Goal: Navigation & Orientation: Find specific page/section

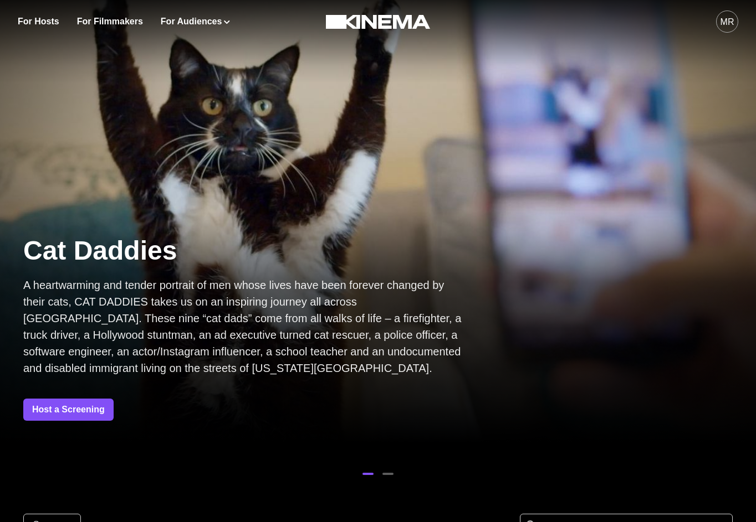
click at [715, 20] on div "MR" at bounding box center [594, 21] width 288 height 43
click at [721, 23] on div "MR" at bounding box center [727, 22] width 14 height 13
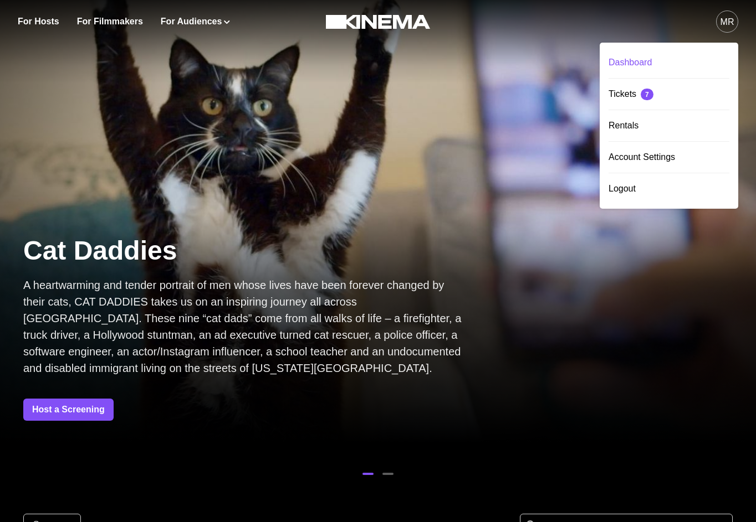
click at [629, 54] on div "Dashboard" at bounding box center [668, 62] width 121 height 31
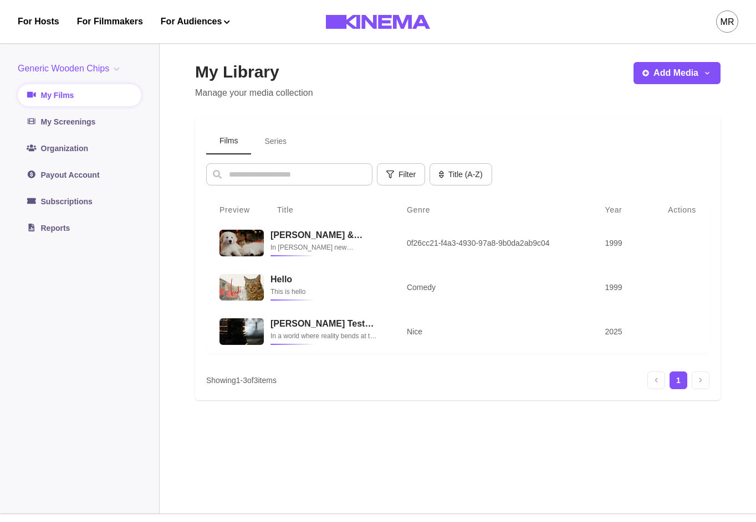
click at [290, 141] on button "Series" at bounding box center [275, 142] width 49 height 26
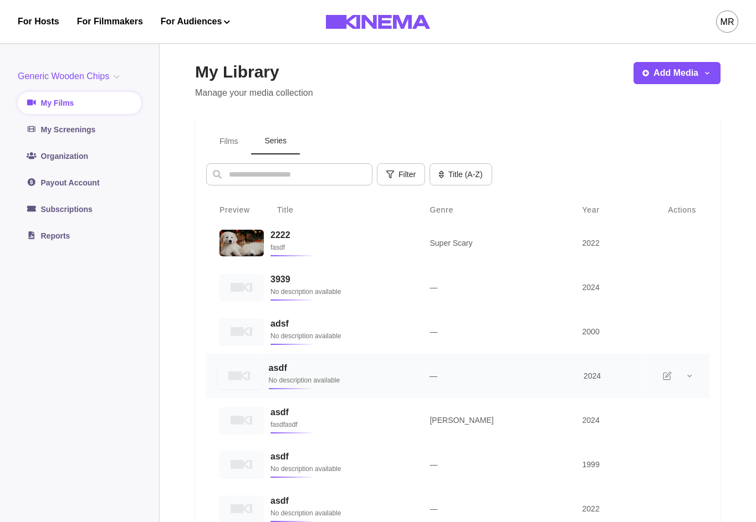
scroll to position [326, 0]
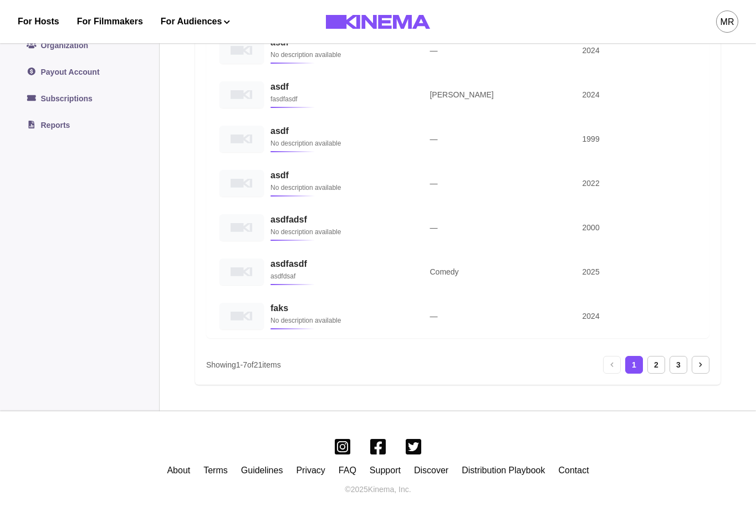
click at [666, 365] on ol "1 2 3" at bounding box center [656, 365] width 62 height 18
click at [689, 365] on nav "1 2 3" at bounding box center [656, 365] width 106 height 18
click at [684, 365] on div "3" at bounding box center [678, 365] width 18 height 18
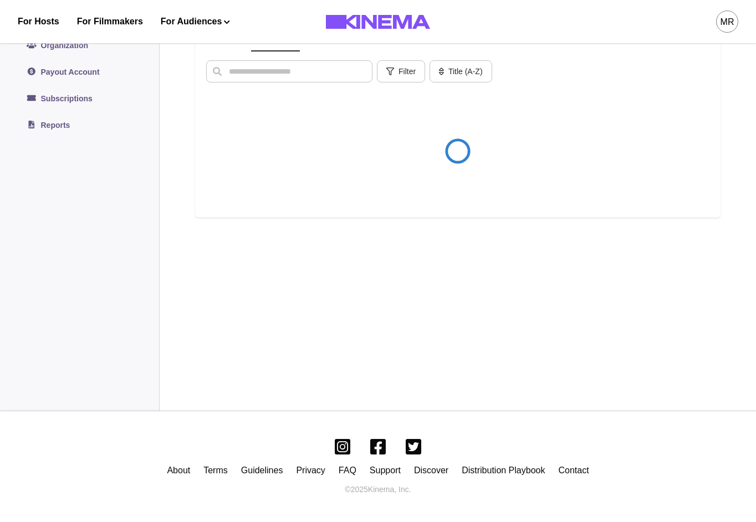
scroll to position [102, 0]
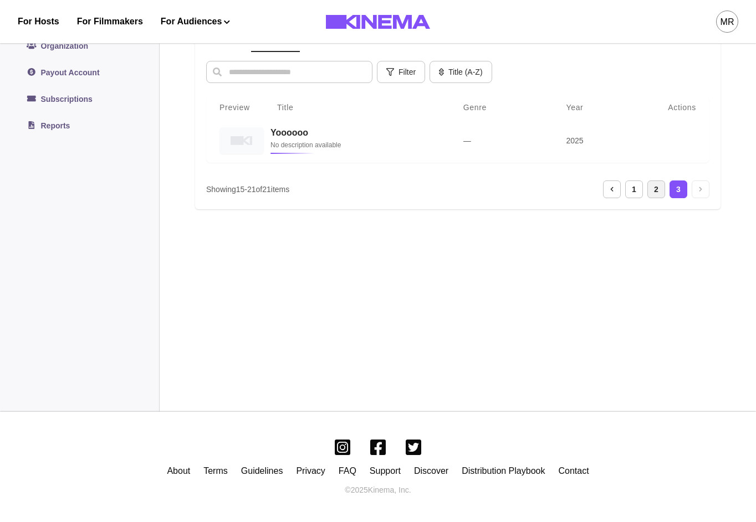
click at [654, 187] on div "2" at bounding box center [656, 190] width 18 height 18
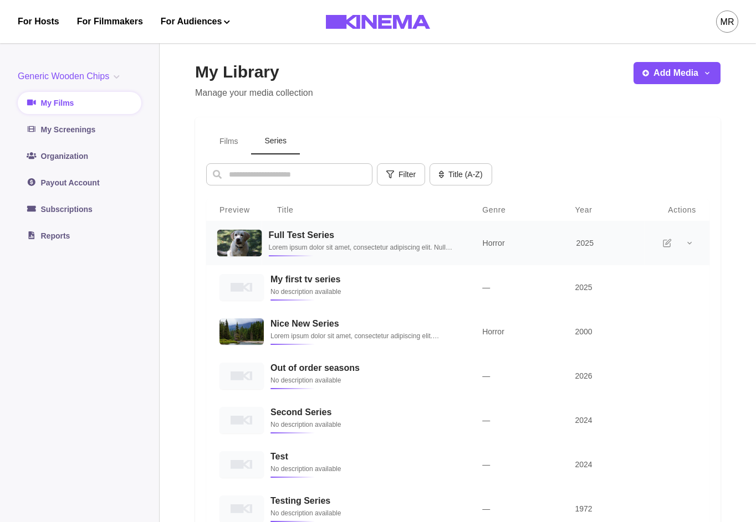
click at [313, 244] on p "Lorem ipsum dolor sit amet, consectetur adipiscing elit. Nullam elementum leo e…" at bounding box center [362, 247] width 187 height 11
click at [290, 143] on button "Series" at bounding box center [275, 142] width 49 height 26
click at [295, 307] on td "My first tv series No description available" at bounding box center [365, 287] width 207 height 45
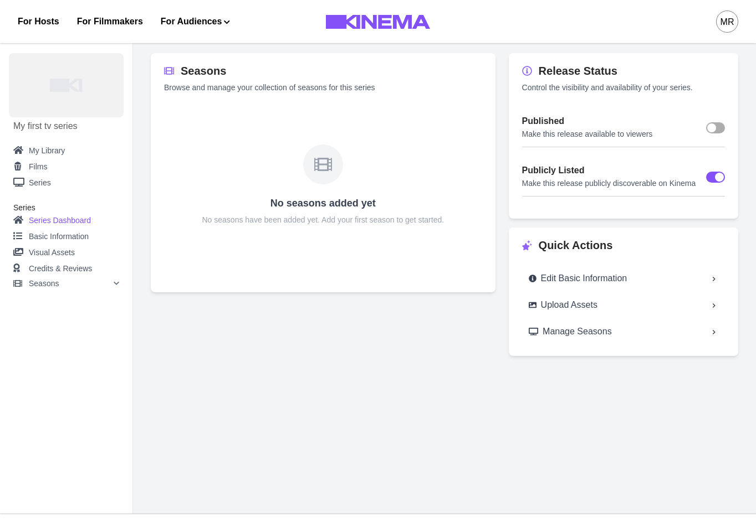
click at [70, 226] on link "Series Dashboard" at bounding box center [66, 221] width 106 height 16
click at [70, 222] on link "Series Dashboard" at bounding box center [66, 221] width 106 height 16
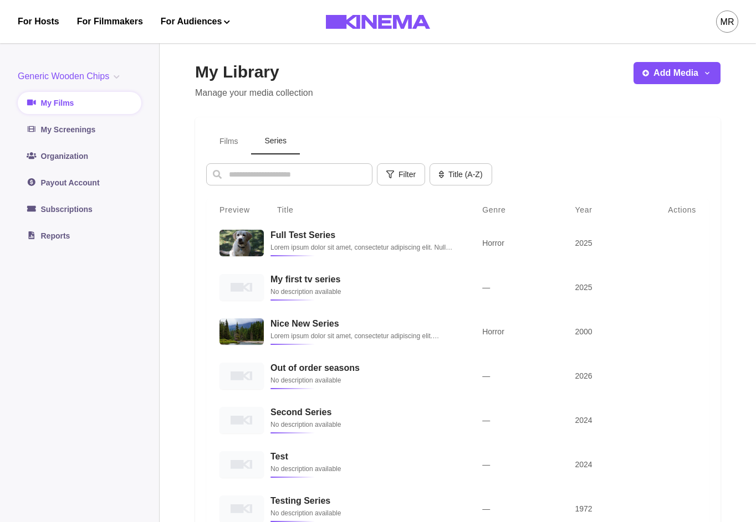
click at [281, 143] on button "Series" at bounding box center [275, 142] width 49 height 26
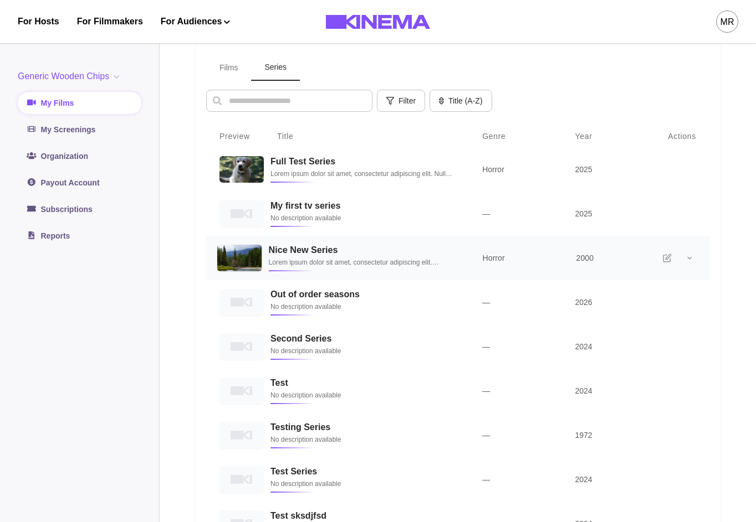
click at [331, 259] on p "Lorem ipsum dolor sit amet, consectetur adipiscing elit. Phasellus interdum at …" at bounding box center [362, 262] width 187 height 11
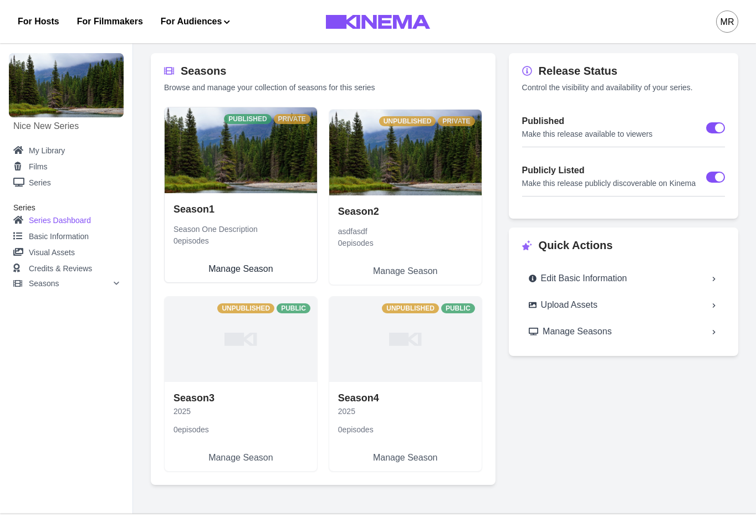
click at [224, 193] on link "Season 1 Season One Description 0 episodes Manage Season" at bounding box center [241, 237] width 152 height 89
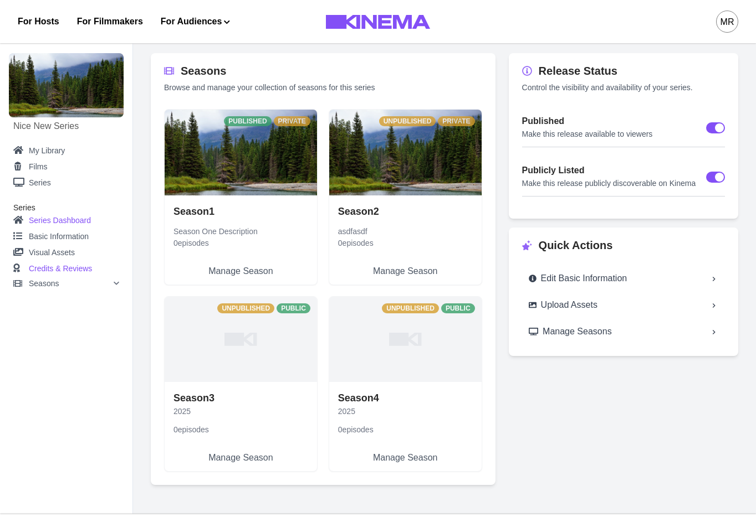
select select "**********"
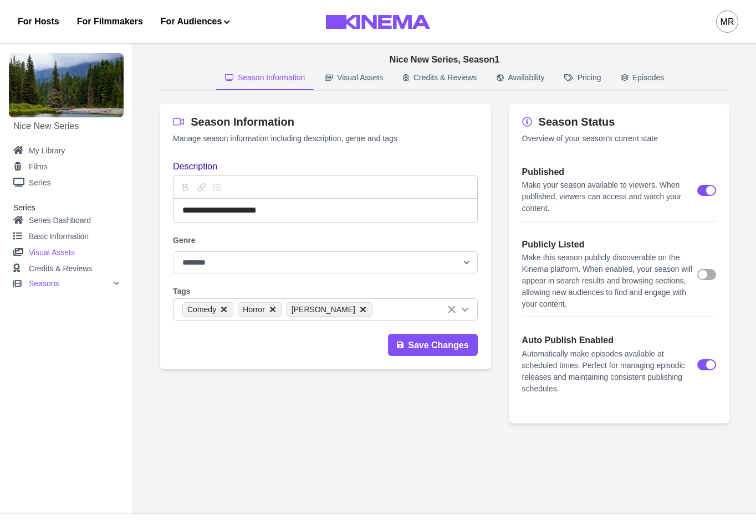
click at [59, 254] on link "Visual Assets" at bounding box center [66, 253] width 106 height 16
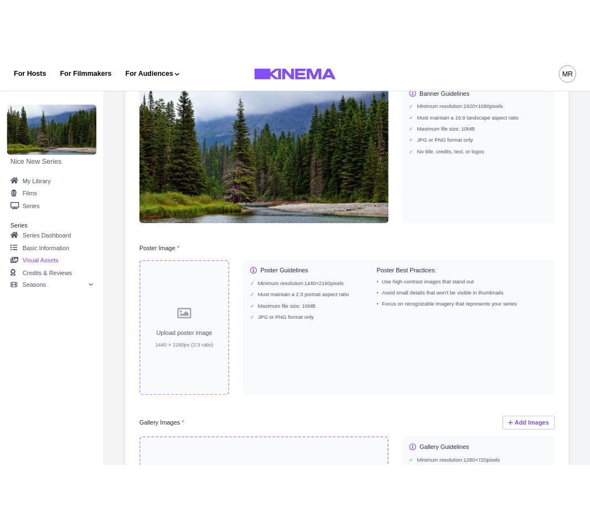
scroll to position [92, 0]
